Goal: Communication & Community: Answer question/provide support

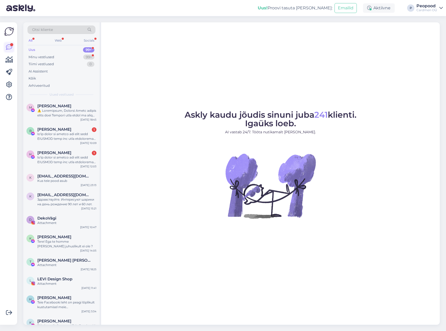
click at [10, 46] on icon at bounding box center [9, 47] width 6 height 6
click at [38, 55] on div "Minu vestlused" at bounding box center [42, 56] width 26 height 5
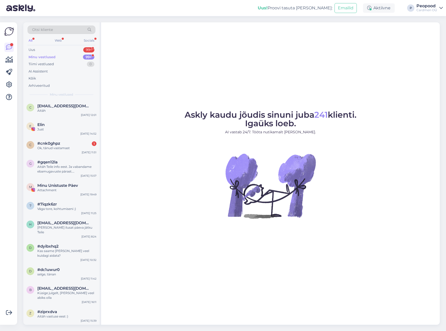
click at [47, 56] on div "Minu vestlused" at bounding box center [42, 56] width 27 height 5
click at [63, 109] on div "Aitäh" at bounding box center [66, 110] width 59 height 5
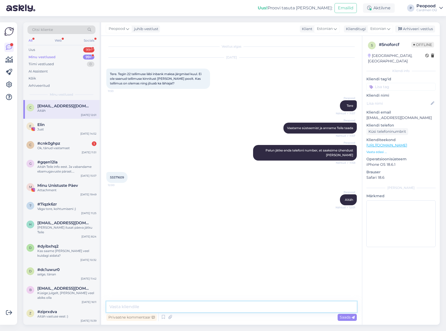
click at [204, 307] on textarea at bounding box center [231, 306] width 251 height 11
type textarea "Tere veelkord"
type textarea "J"
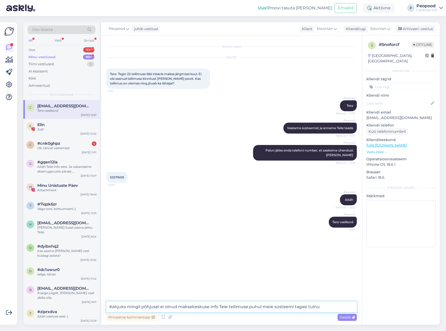
type textarea "Kahjuks mingil põhjusel ei olnud maksekeskuse info Teie tellimuse puhul meie sü…"
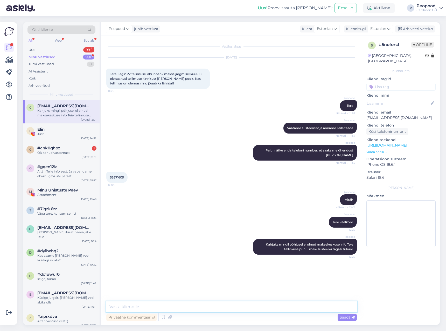
type textarea "A"
type textarea "Väga vabandame tekkinud segaduse pärast"
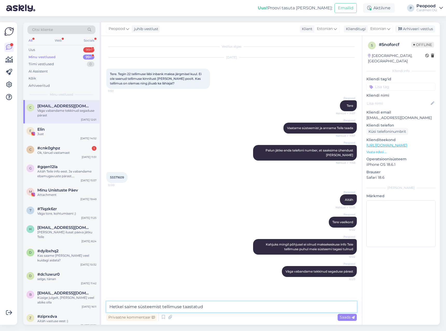
type textarea "Hetkel saime süsteemist tellimuse taastatud"
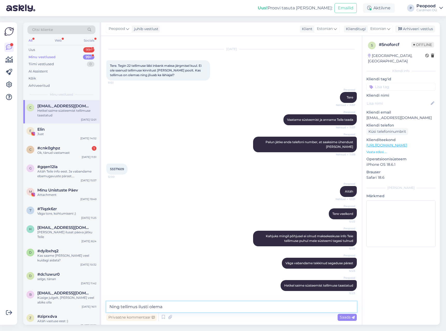
type textarea "Ning tellimus ilusti olemas"
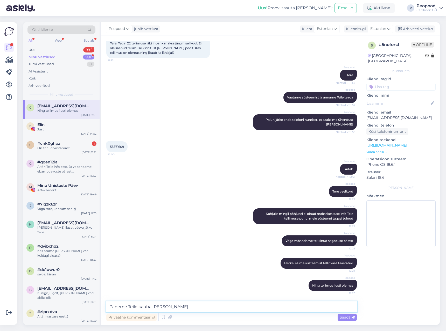
type textarea "Paneme Teile kauba [PERSON_NAME]"
